Goal: Task Accomplishment & Management: Complete application form

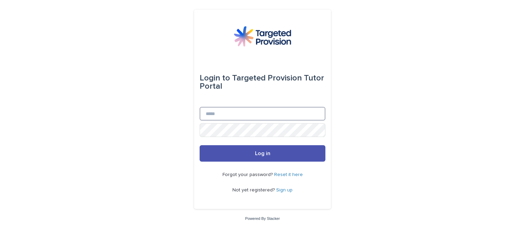
click at [268, 113] on input "Email" at bounding box center [263, 114] width 126 height 14
type input "**********"
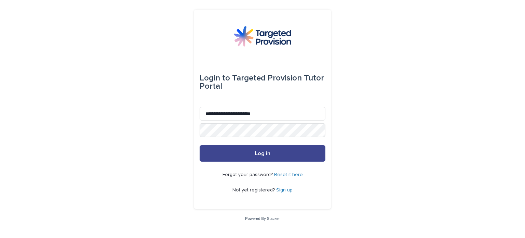
click at [255, 155] on span "Log in" at bounding box center [262, 152] width 15 height 5
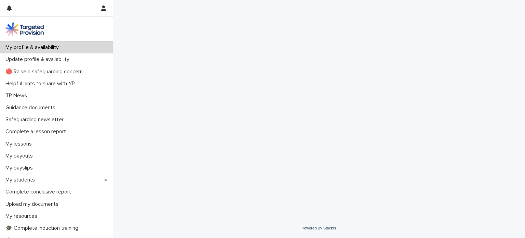
click at [255, 155] on div "Loading... Saving… Loading... Saving…" at bounding box center [319, 100] width 342 height 201
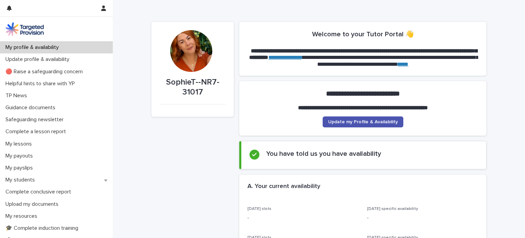
drag, startPoint x: 168, startPoint y: 187, endPoint x: 173, endPoint y: 178, distance: 9.6
click at [33, 140] on p "My lessons" at bounding box center [20, 143] width 35 height 6
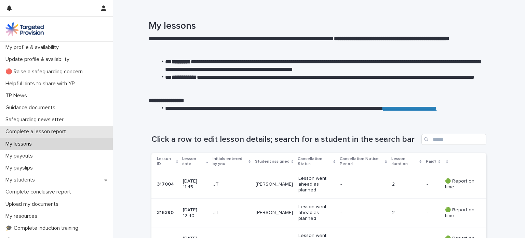
click at [34, 132] on p "Complete a lesson report" at bounding box center [37, 131] width 69 height 6
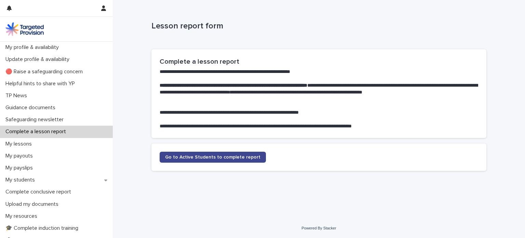
click at [198, 154] on link "Go to Active Students to complete report" at bounding box center [213, 156] width 106 height 11
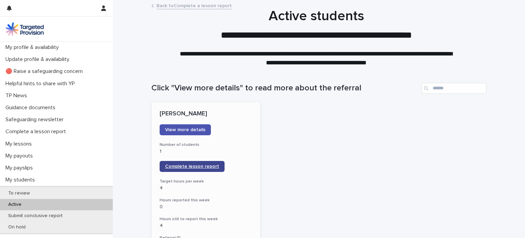
click at [185, 164] on span "Complete lesson report" at bounding box center [192, 166] width 54 height 5
